Goal: Task Accomplishment & Management: Complete application form

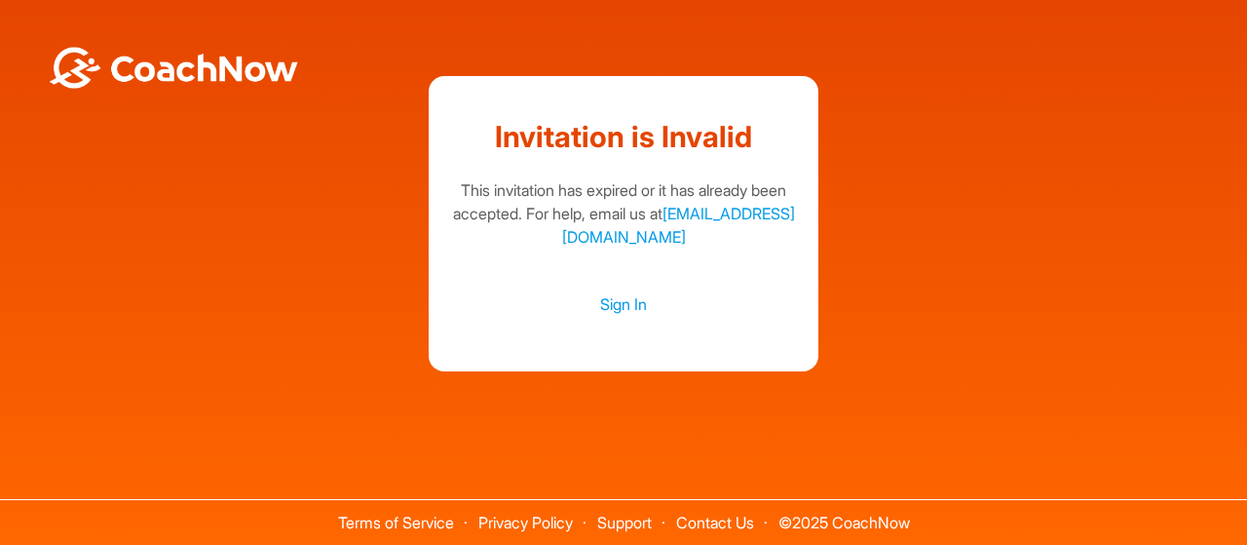
click at [636, 298] on link "Sign In" at bounding box center [623, 303] width 351 height 25
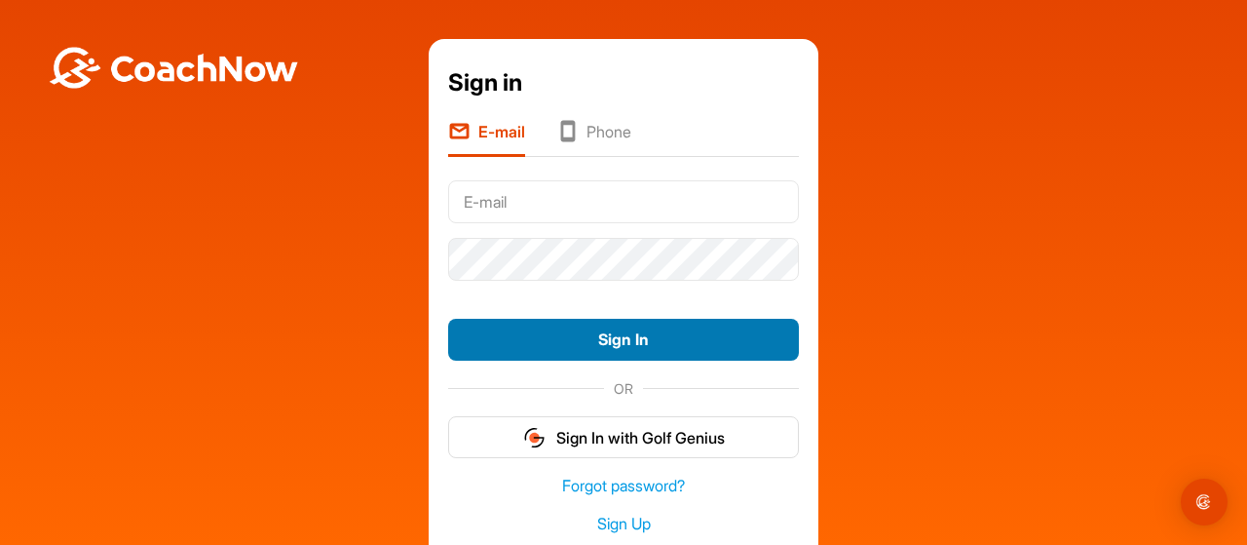
click at [602, 332] on button "Sign In" at bounding box center [623, 340] width 351 height 42
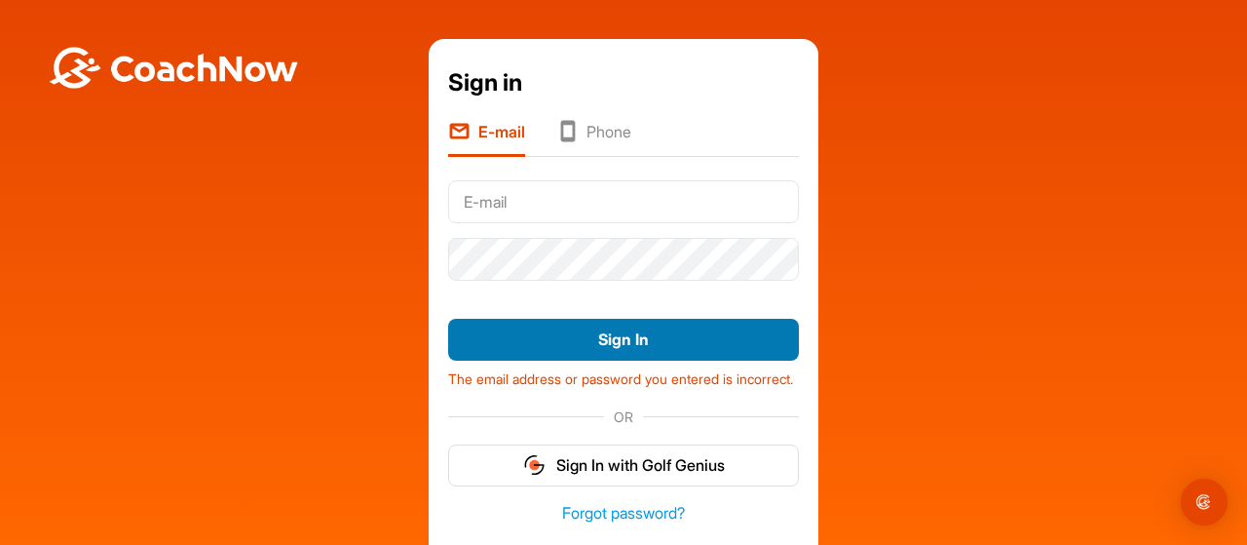
click at [602, 332] on button "Sign In" at bounding box center [623, 340] width 351 height 42
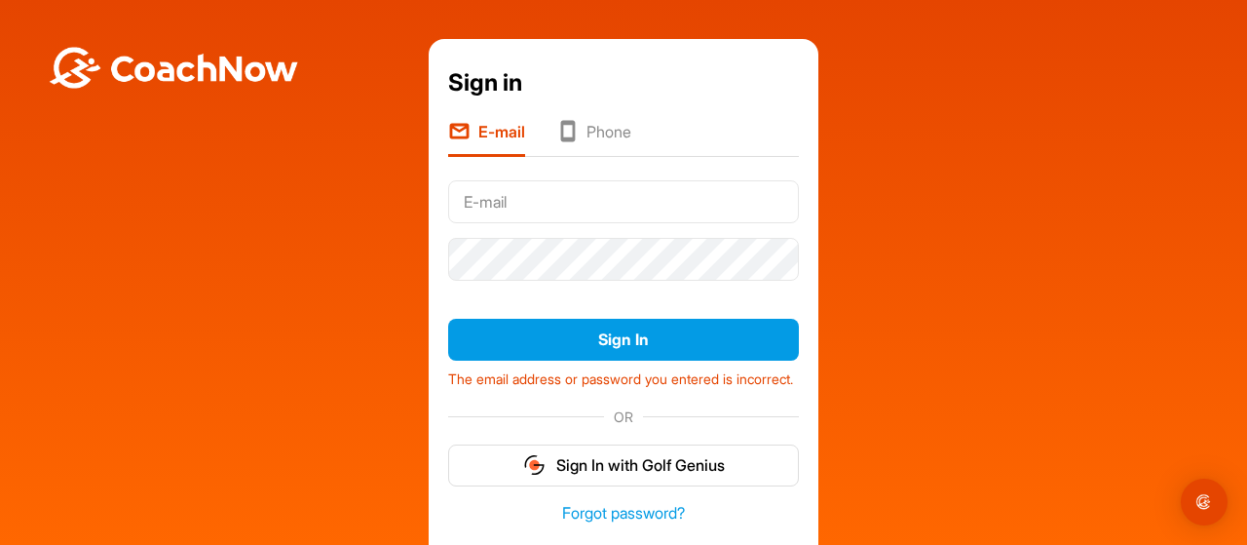
click at [261, 220] on div "Sign in E-mail Phone Sign In The email address or password you entered is incor…" at bounding box center [624, 313] width 1228 height 549
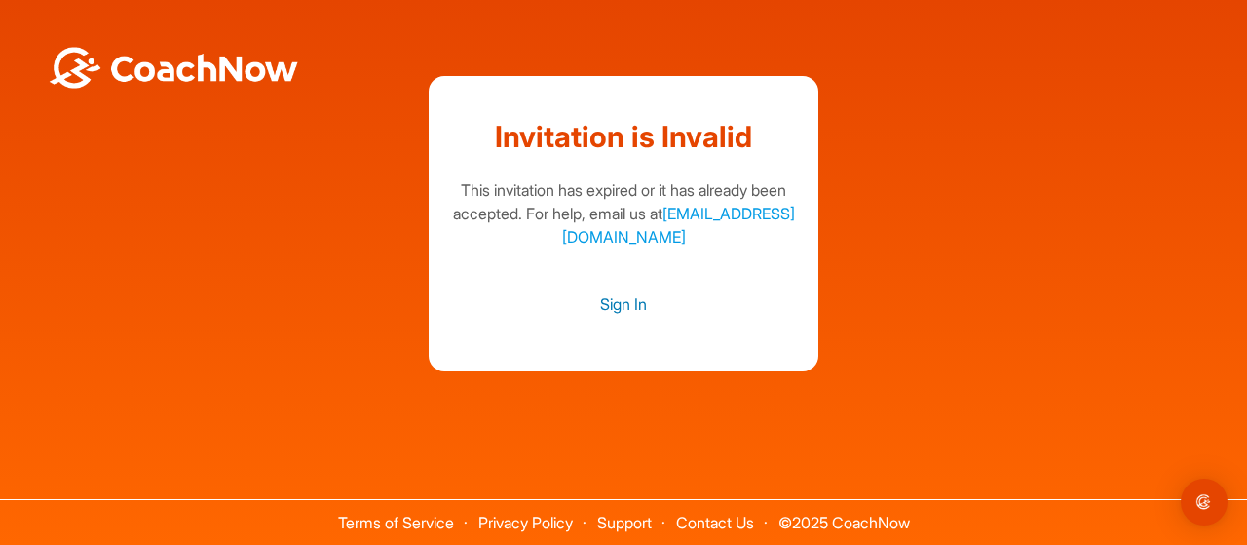
click at [620, 303] on link "Sign In" at bounding box center [623, 303] width 351 height 25
